Goal: Find specific page/section: Find specific page/section

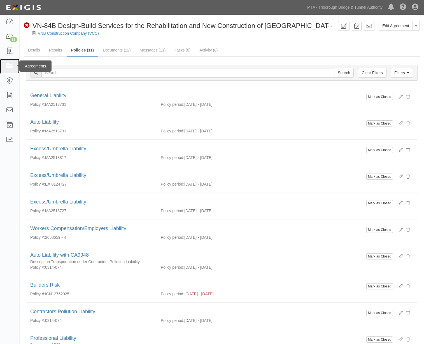
click at [10, 66] on icon at bounding box center [10, 66] width 8 height 6
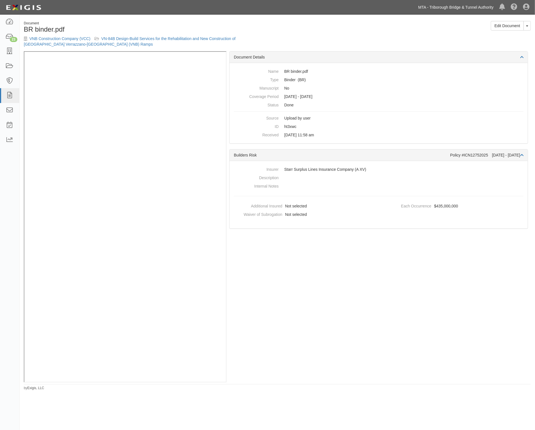
click at [460, 2] on link "MTA - Triborough Bridge & Tunnel Authority" at bounding box center [456, 7] width 81 height 11
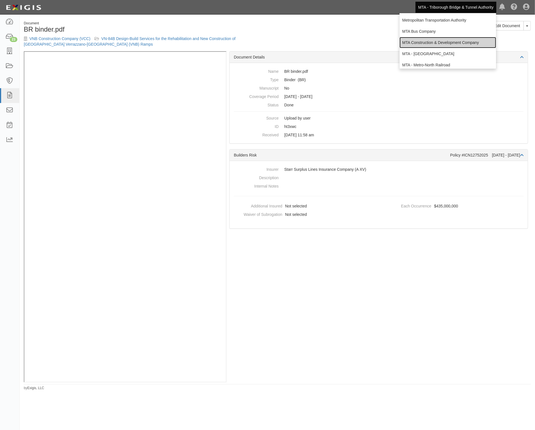
click at [464, 44] on link "MTA Construction & Development Company" at bounding box center [448, 42] width 97 height 11
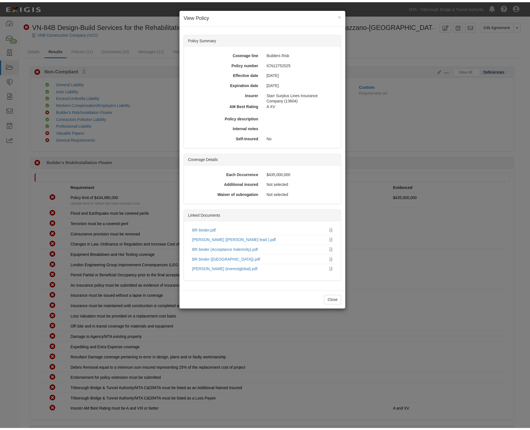
scroll to position [70, 0]
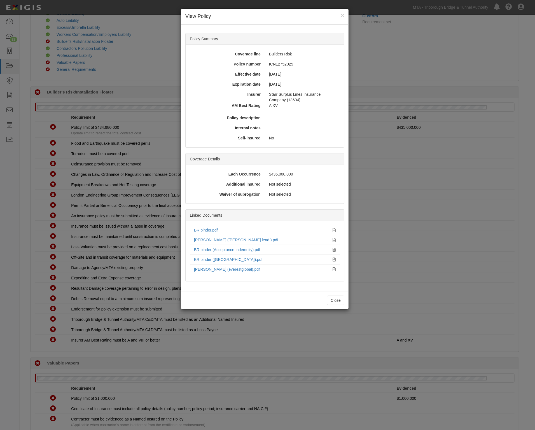
click at [443, 40] on div "× View Policy Policy Summary Coverage line Builders Risk Policy number ICN12752…" at bounding box center [267, 215] width 535 height 430
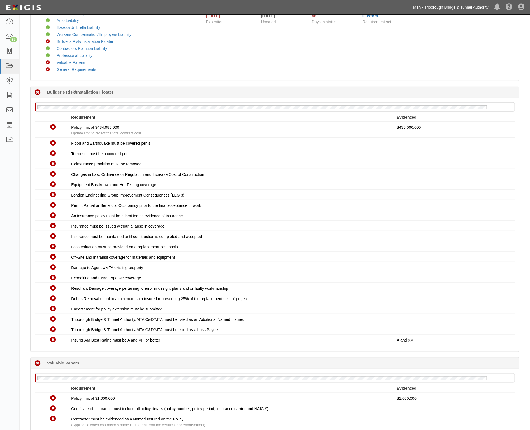
click at [463, 8] on link "MTA - Triborough Bridge & Tunnel Authority" at bounding box center [450, 7] width 81 height 11
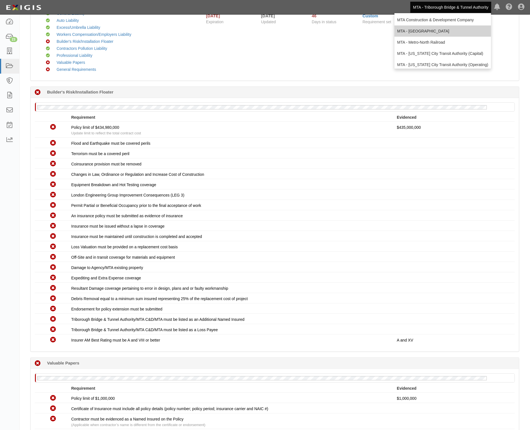
scroll to position [35, 0]
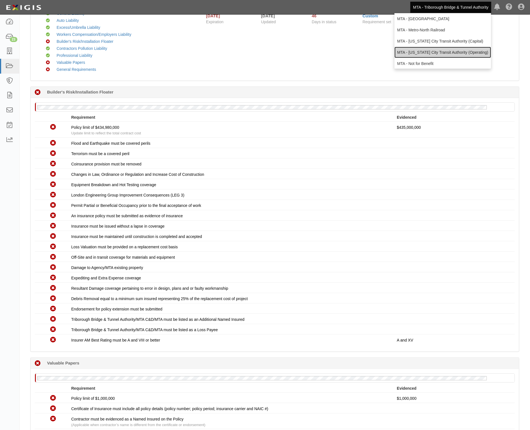
click at [438, 51] on link "MTA - [US_STATE] City Transit Authority (Operating)" at bounding box center [442, 52] width 97 height 11
